Goal: Information Seeking & Learning: Learn about a topic

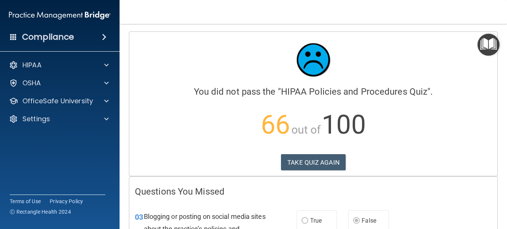
scroll to position [1072, 0]
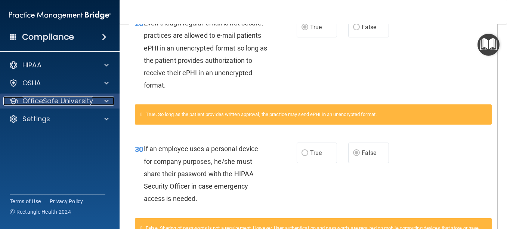
click at [53, 103] on p "OfficeSafe University" at bounding box center [57, 100] width 71 height 9
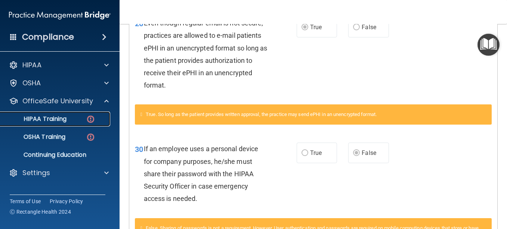
click at [63, 116] on p "HIPAA Training" at bounding box center [36, 118] width 62 height 7
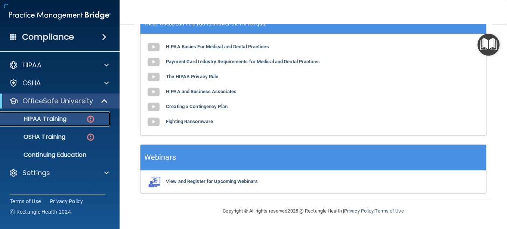
scroll to position [358, 0]
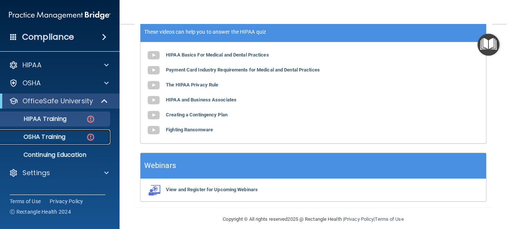
click at [69, 134] on div "OSHA Training" at bounding box center [56, 136] width 102 height 7
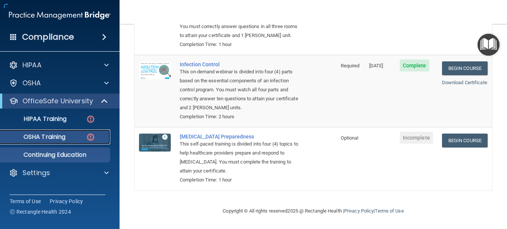
scroll to position [205, 0]
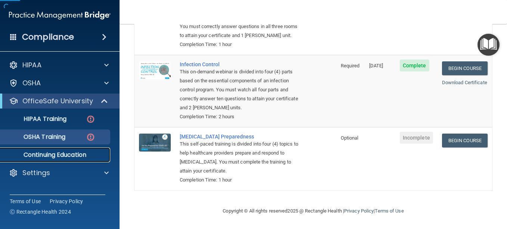
click at [65, 152] on p "Continuing Education" at bounding box center [56, 154] width 102 height 7
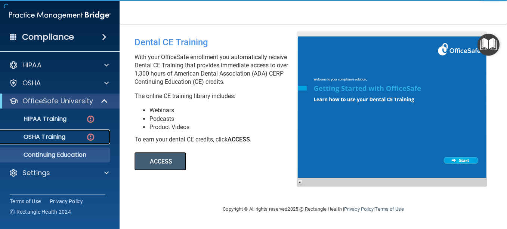
click at [64, 135] on p "OSHA Training" at bounding box center [35, 136] width 60 height 7
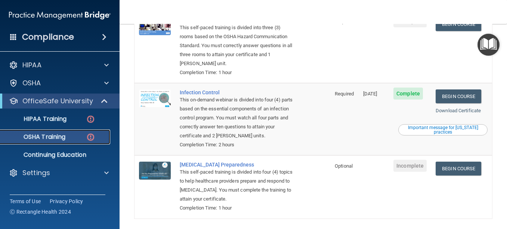
scroll to position [205, 0]
